Goal: Task Accomplishment & Management: Manage account settings

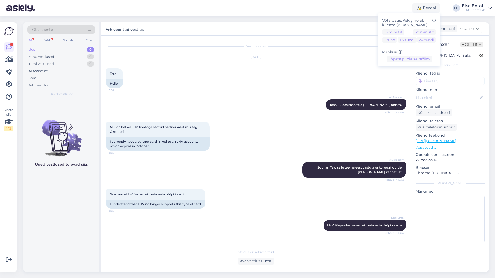
scroll to position [204, 0]
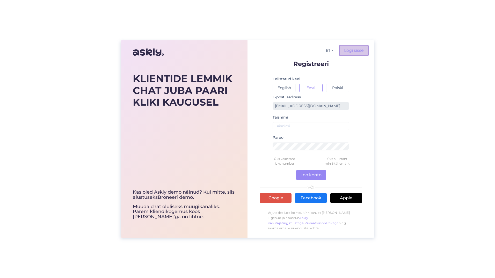
click at [346, 54] on link "Logi sisse" at bounding box center [354, 51] width 28 height 10
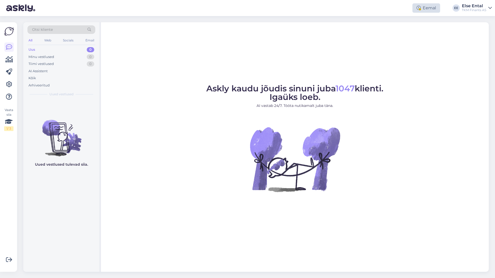
click at [422, 11] on div "Eemal" at bounding box center [427, 7] width 28 height 9
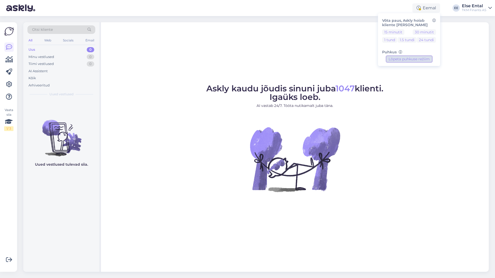
click at [402, 59] on button "Lõpeta puhkuse režiim" at bounding box center [409, 59] width 45 height 6
click at [331, 55] on div "Askly kaudu jõudis sinuni juba 1047 klienti. Igaüks loeb. AI vastab 24/7. Tööta…" at bounding box center [295, 147] width 388 height 250
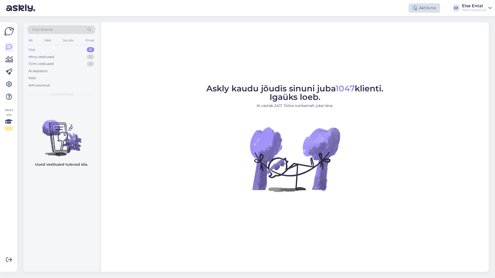
click at [425, 12] on div "Aktiivne" at bounding box center [425, 7] width 32 height 9
click at [390, 33] on button "15 minutit" at bounding box center [393, 32] width 22 height 6
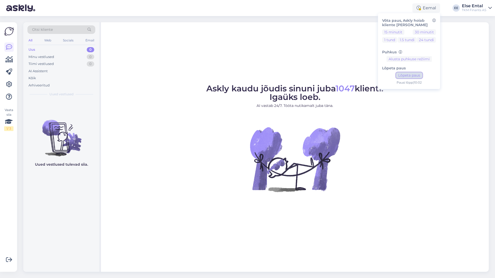
click at [406, 75] on button "Lõpeta paus" at bounding box center [409, 76] width 26 height 6
click at [304, 46] on div "Askly kaudu jõudis sinuni juba 1047 klienti. Igaüks loeb. AI vastab 24/7. Tööta…" at bounding box center [295, 147] width 388 height 250
